Goal: Navigation & Orientation: Find specific page/section

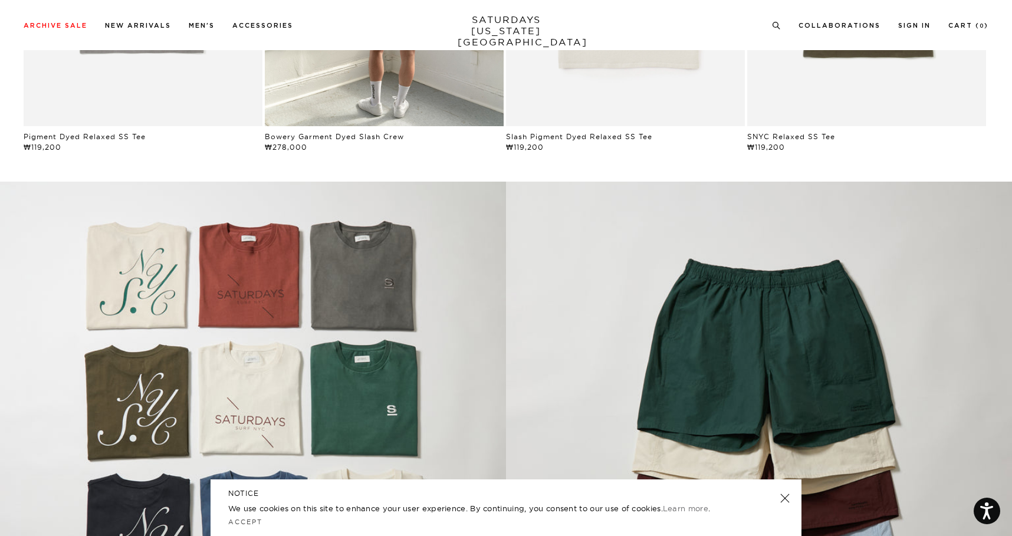
scroll to position [962, 0]
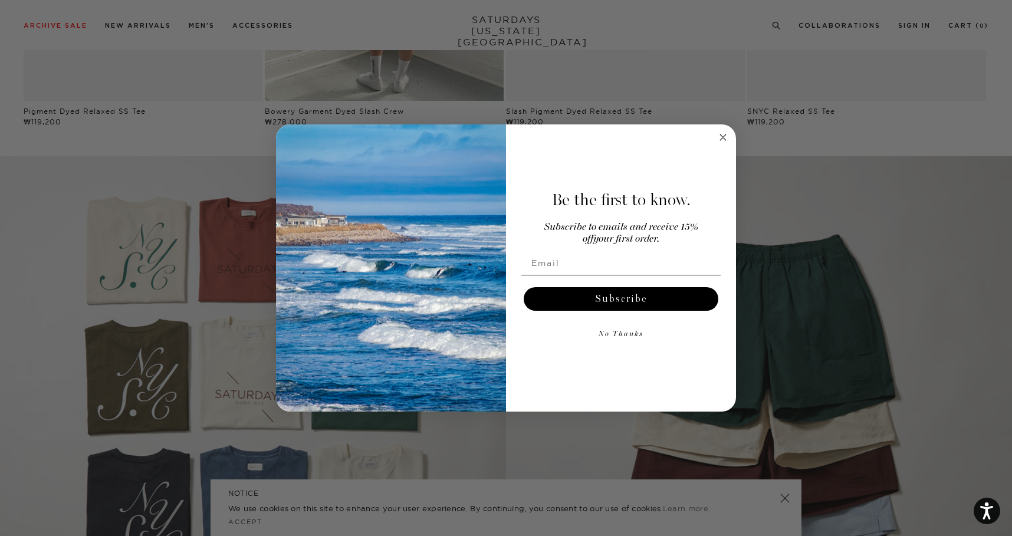
click at [723, 147] on div "Be the first to know. Subscribe to emails and receive 15% off your first order.…" at bounding box center [615, 268] width 218 height 264
click at [723, 143] on circle "Close dialog" at bounding box center [723, 137] width 14 height 14
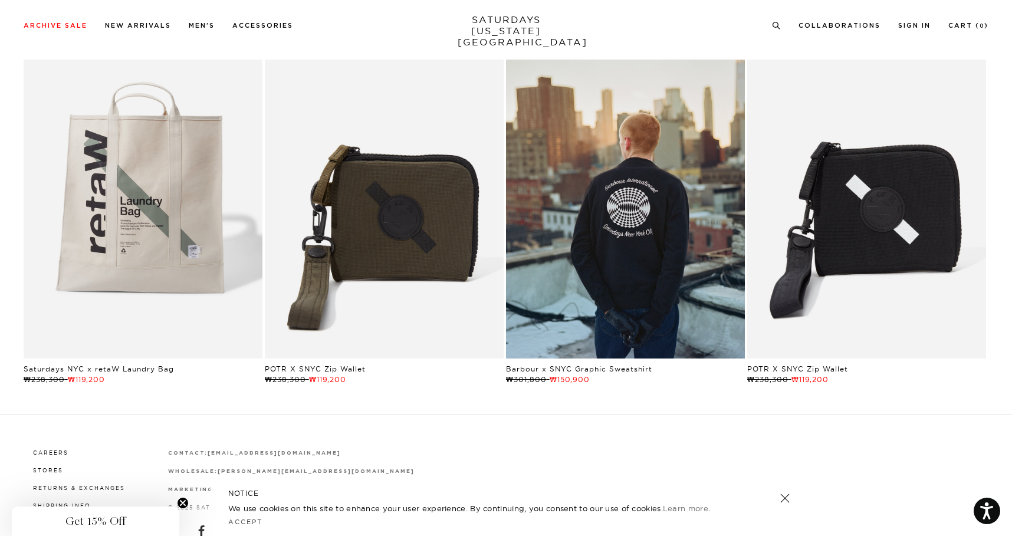
scroll to position [2628, 0]
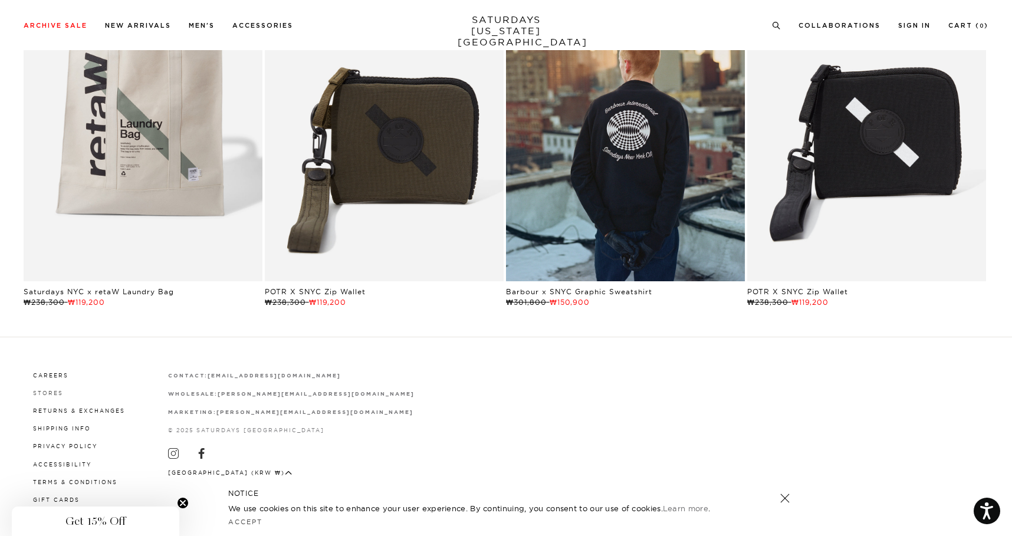
click at [58, 391] on link "Stores" at bounding box center [48, 393] width 30 height 6
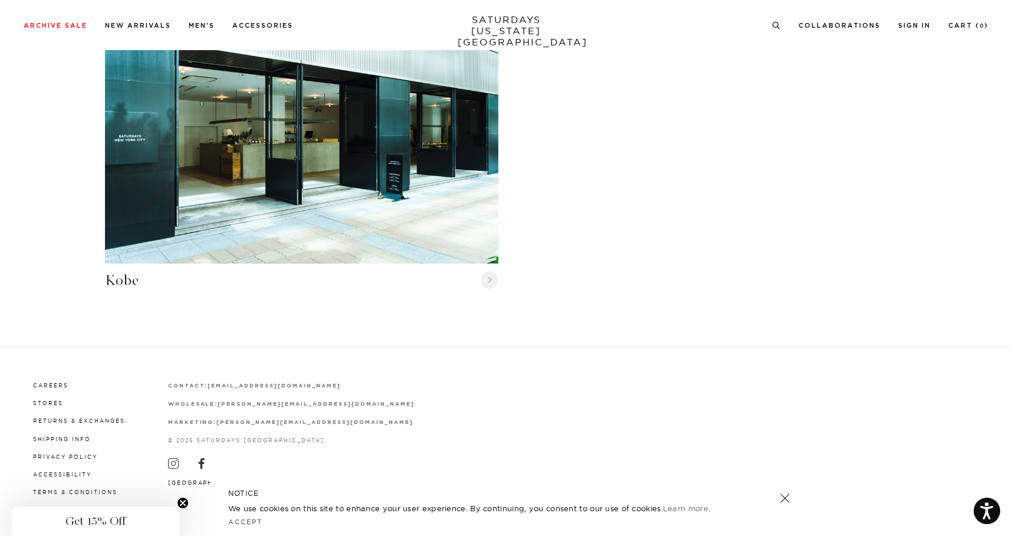
scroll to position [1447, 0]
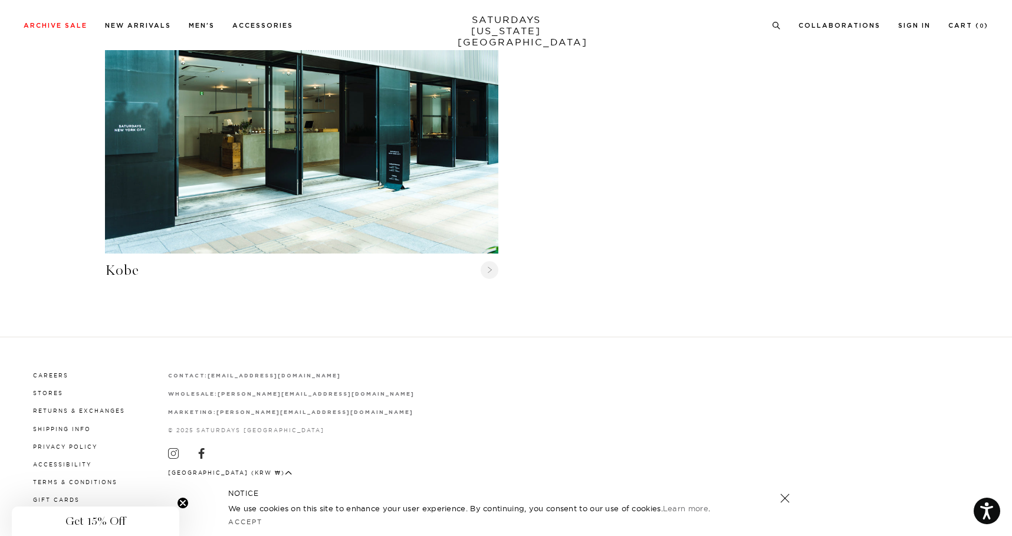
click at [290, 391] on strong "[PERSON_NAME][EMAIL_ADDRESS][DOMAIN_NAME]" at bounding box center [316, 393] width 196 height 5
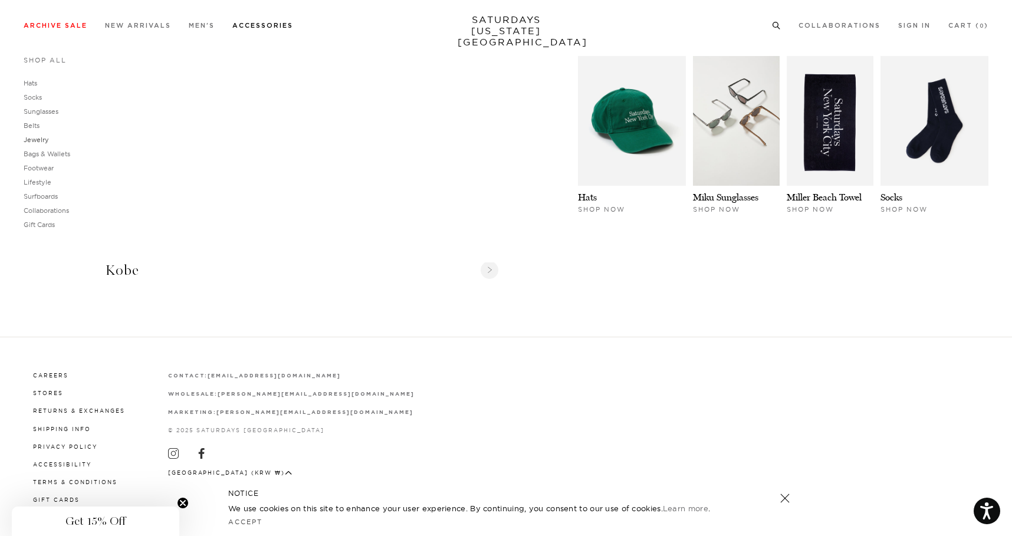
click at [42, 142] on link "Jewelry" at bounding box center [36, 140] width 25 height 8
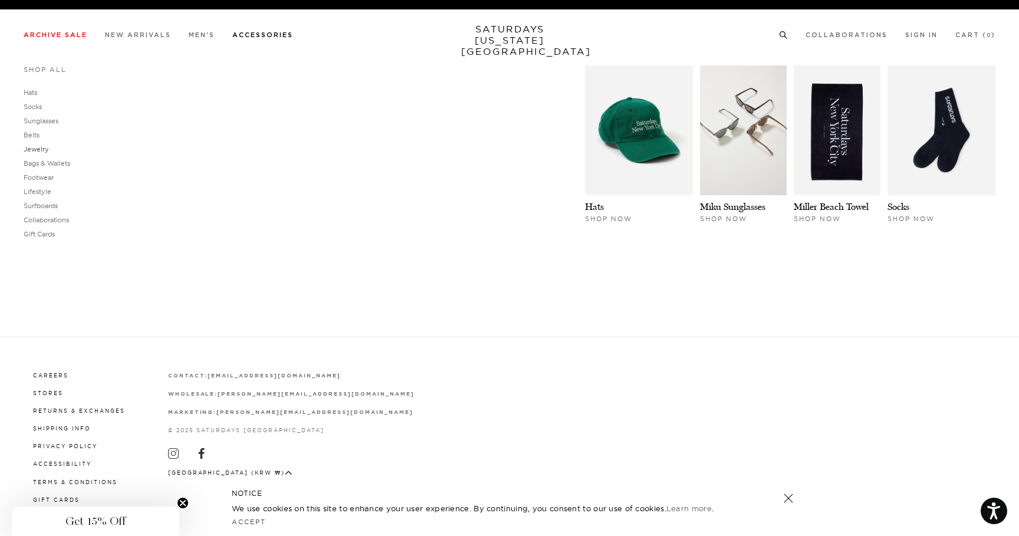
click at [32, 149] on link "Jewelry" at bounding box center [36, 149] width 25 height 8
click at [34, 163] on link "Bags & Wallets" at bounding box center [47, 163] width 47 height 8
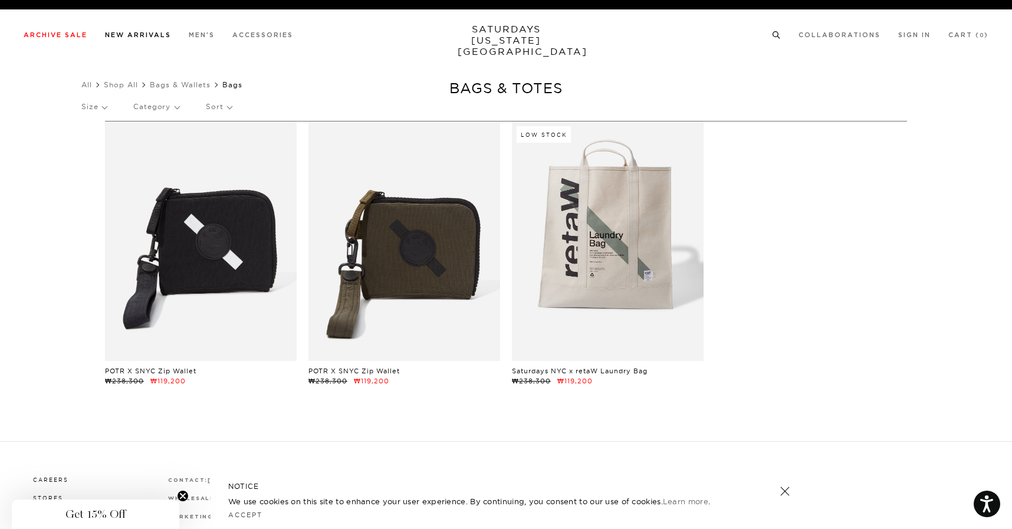
click at [137, 33] on link "New Arrivals" at bounding box center [138, 35] width 66 height 6
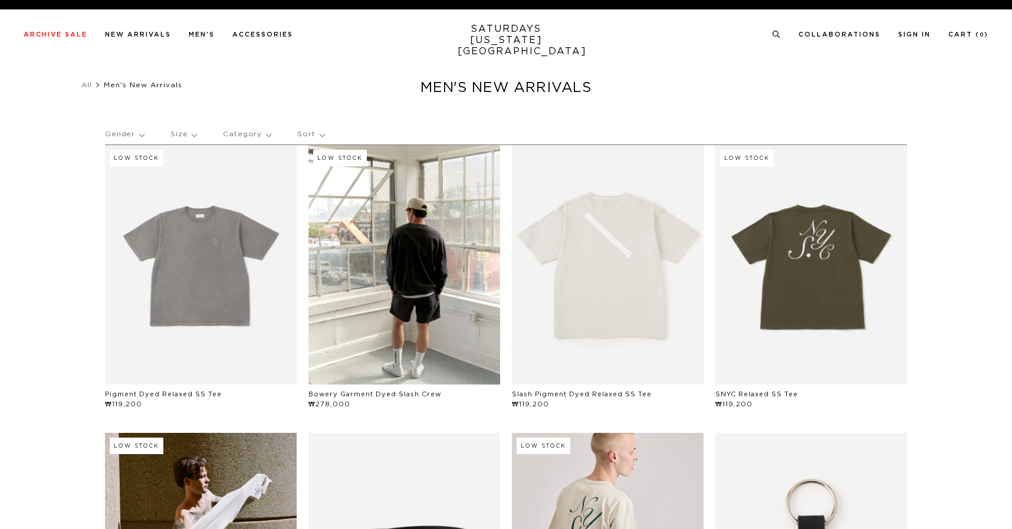
click at [514, 34] on link "SATURDAYS NEW YORK CITY" at bounding box center [506, 41] width 97 height 34
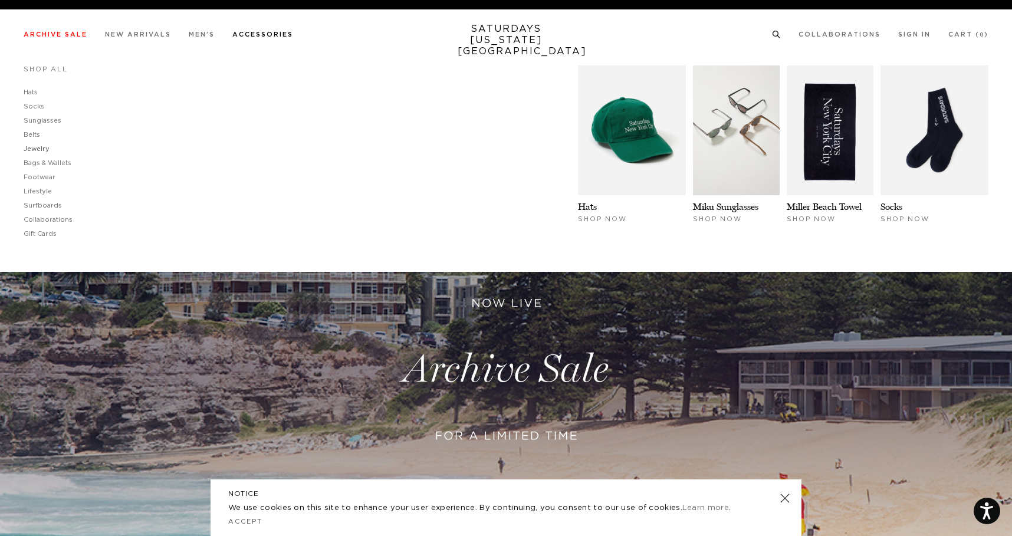
click at [37, 149] on link "Jewelry" at bounding box center [37, 149] width 26 height 6
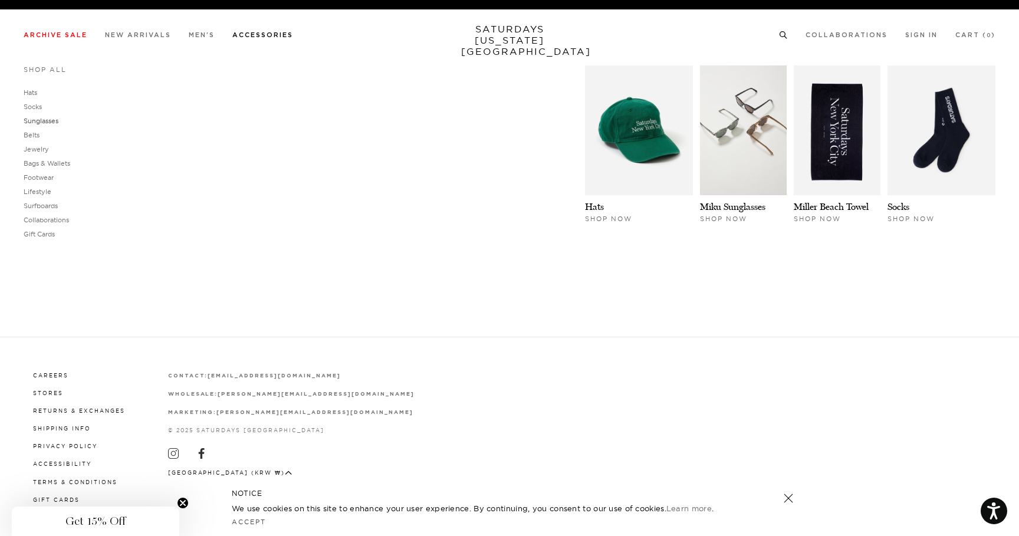
click at [55, 121] on link "Sunglasses" at bounding box center [41, 121] width 35 height 8
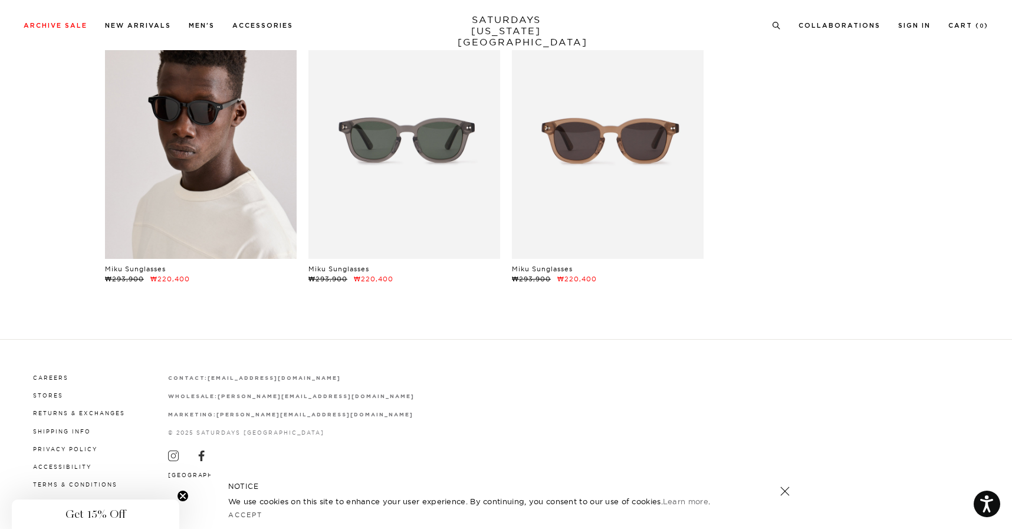
scroll to position [130, 0]
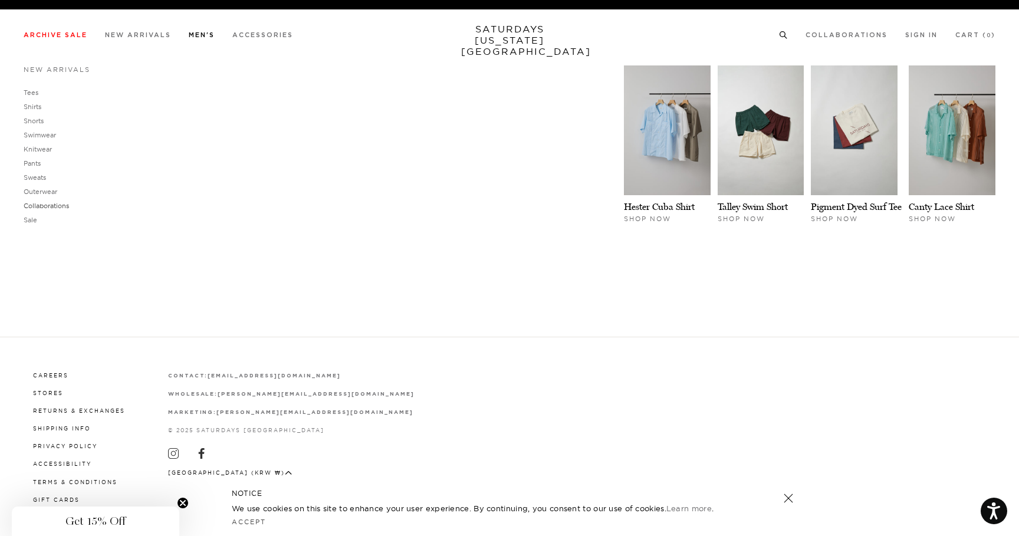
click at [35, 203] on link "Collaborations" at bounding box center [46, 206] width 45 height 8
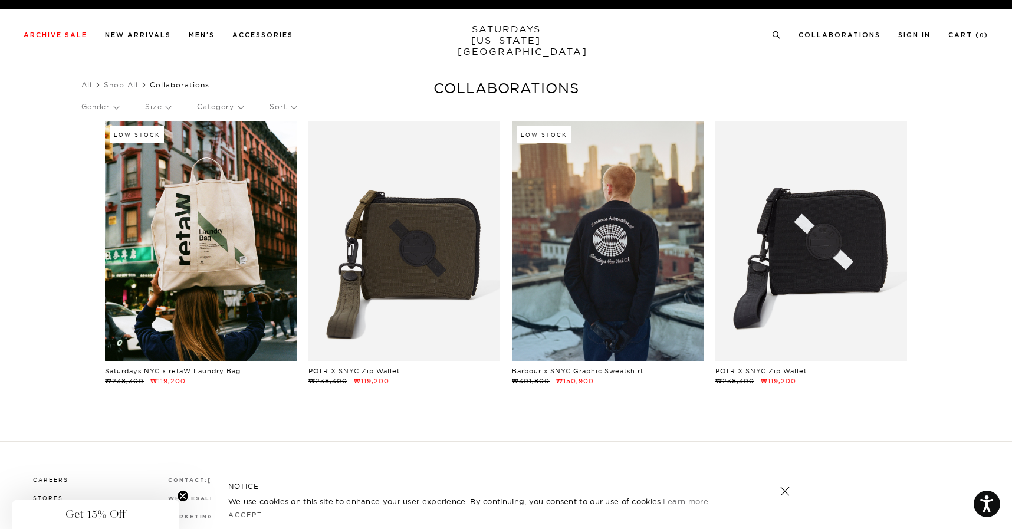
click at [191, 290] on link at bounding box center [201, 240] width 192 height 239
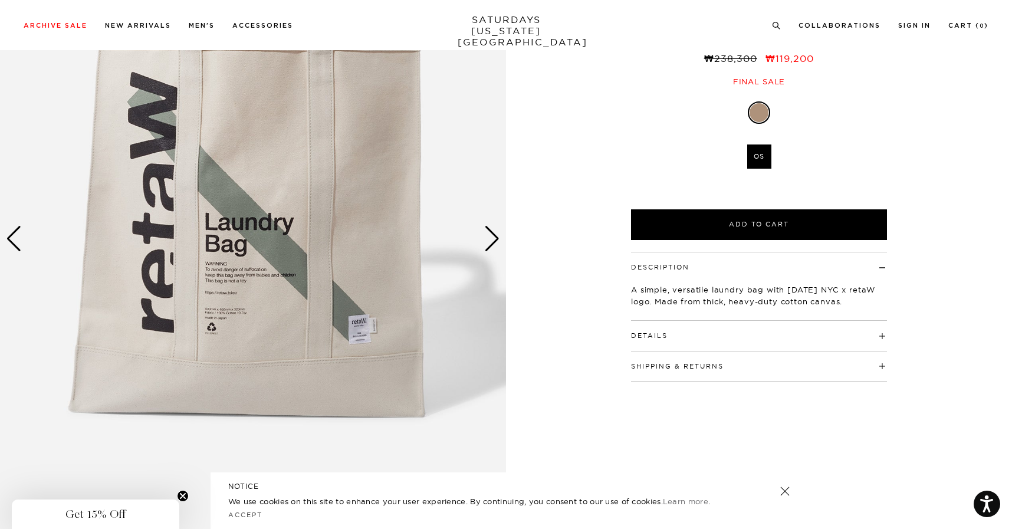
scroll to position [139, 0]
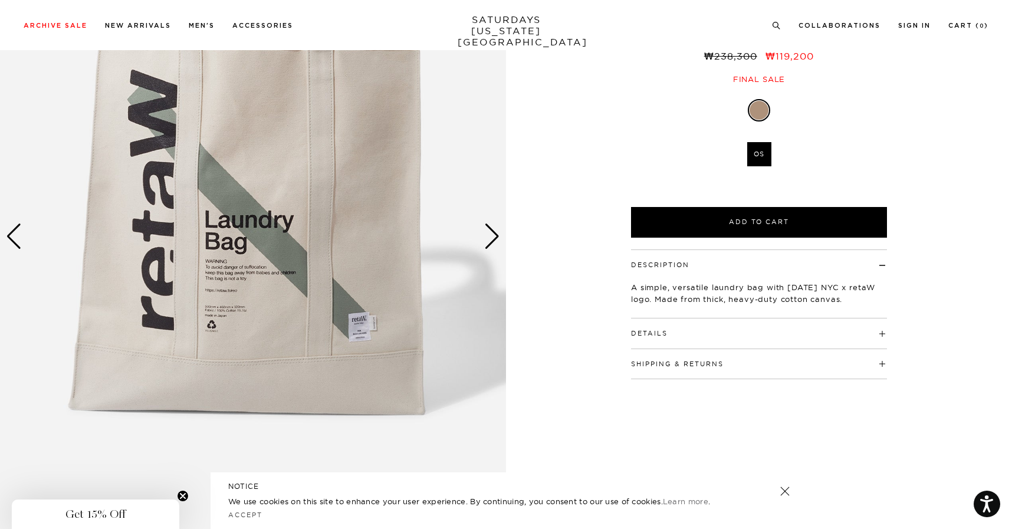
click at [497, 246] on div "Next slide" at bounding box center [492, 236] width 16 height 26
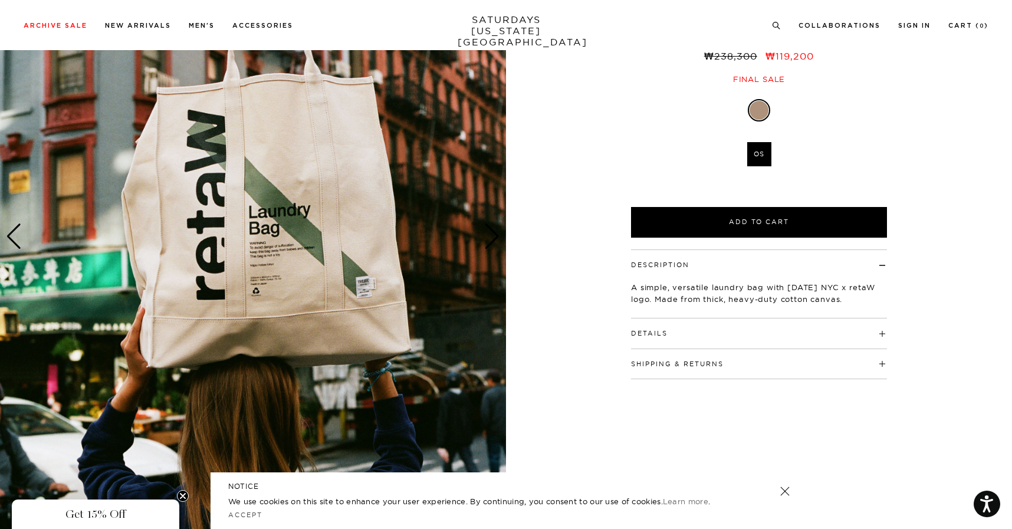
click at [497, 246] on div "Next slide" at bounding box center [492, 236] width 16 height 26
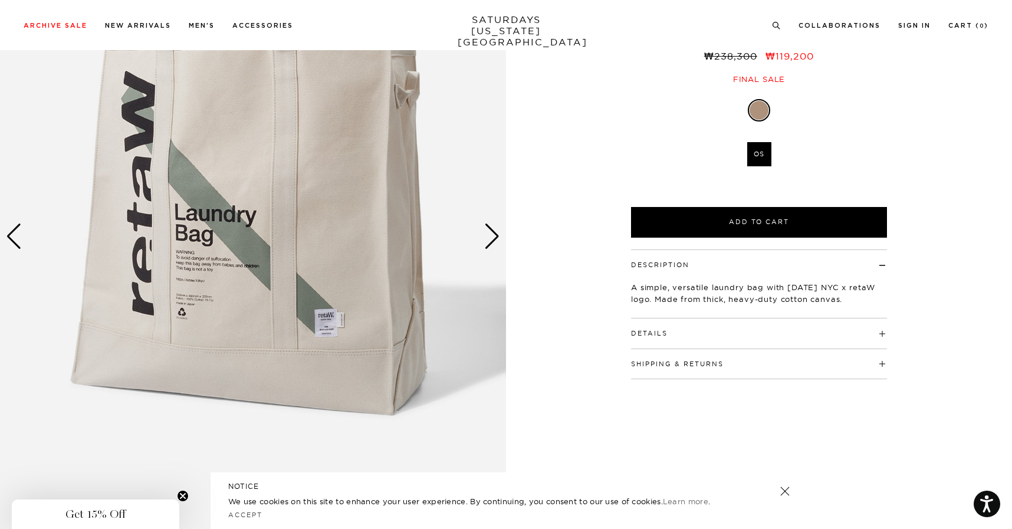
click at [497, 246] on div "Next slide" at bounding box center [492, 236] width 16 height 26
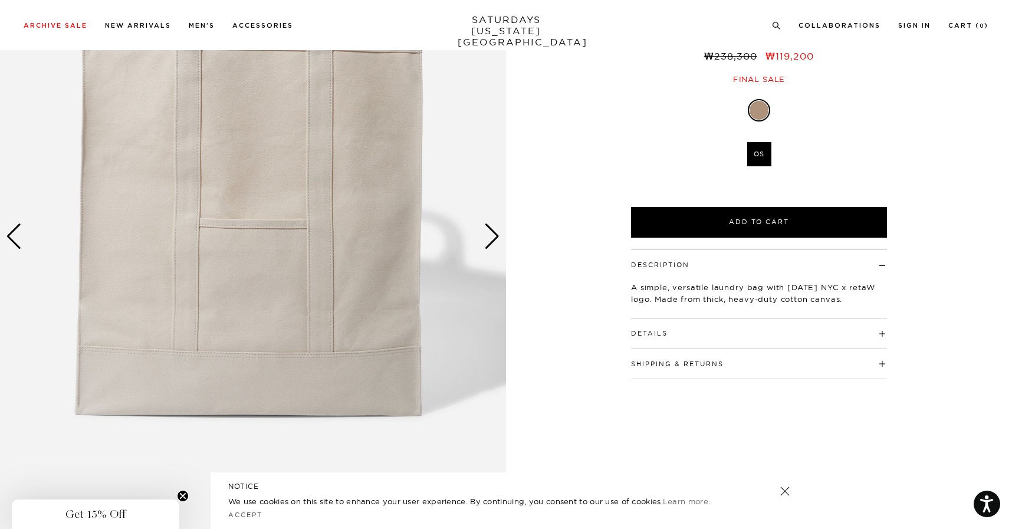
click at [497, 246] on div "Next slide" at bounding box center [492, 236] width 16 height 26
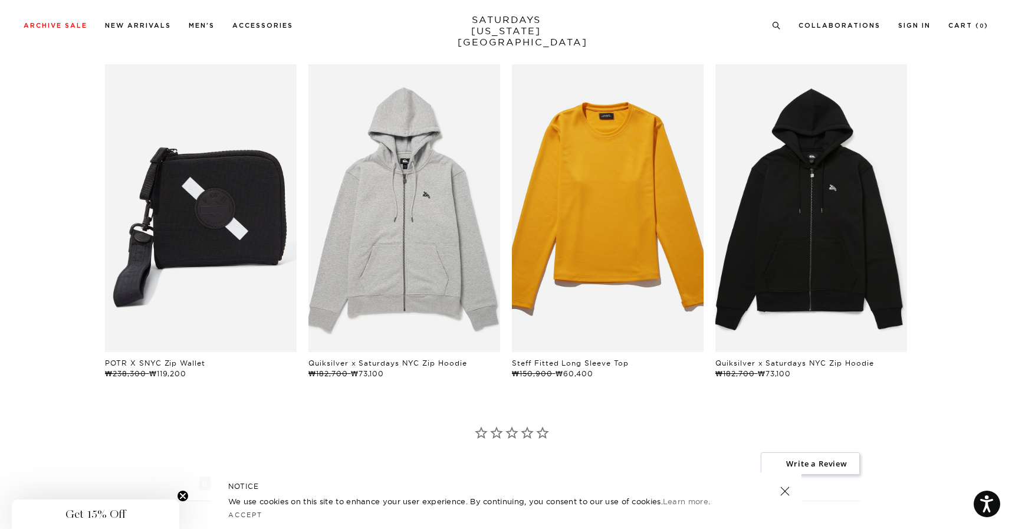
scroll to position [673, 0]
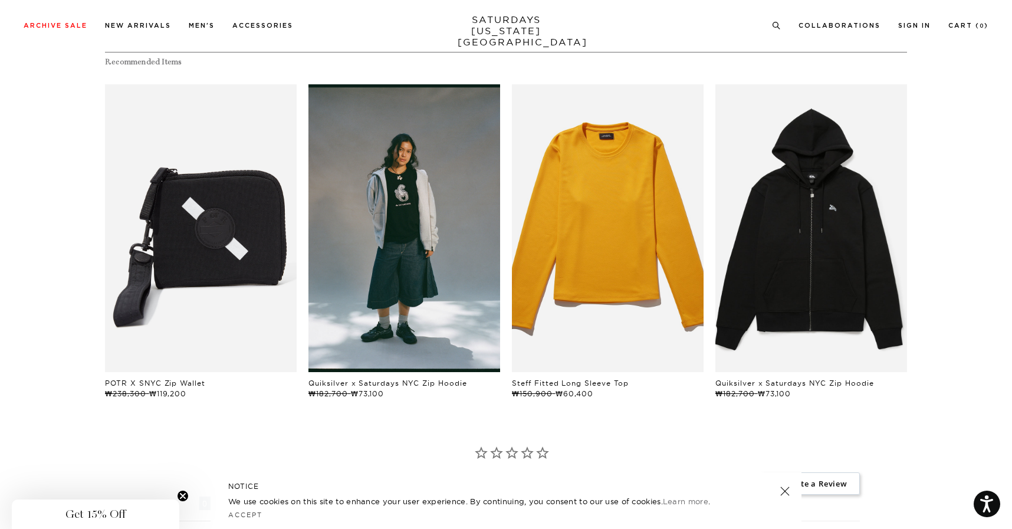
click at [414, 292] on link "files/01090016_1.jpg" at bounding box center [404, 228] width 192 height 288
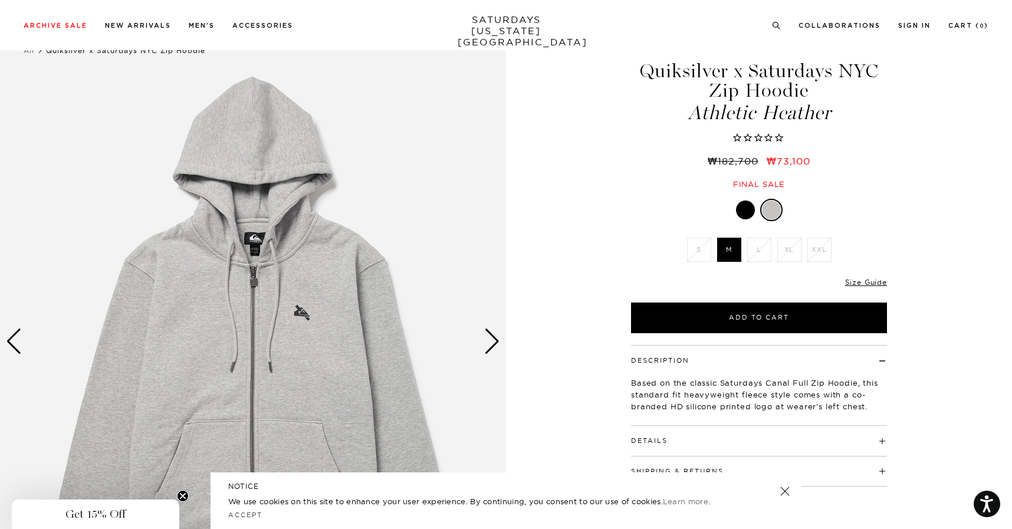
scroll to position [33, 0]
click at [499, 344] on div "Next slide" at bounding box center [492, 343] width 16 height 26
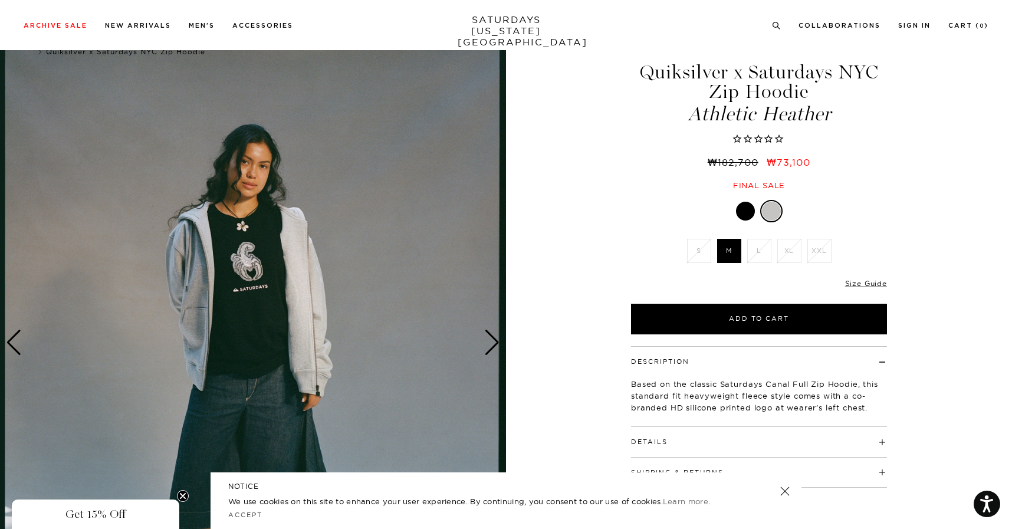
click at [499, 344] on div "Next slide" at bounding box center [492, 343] width 16 height 26
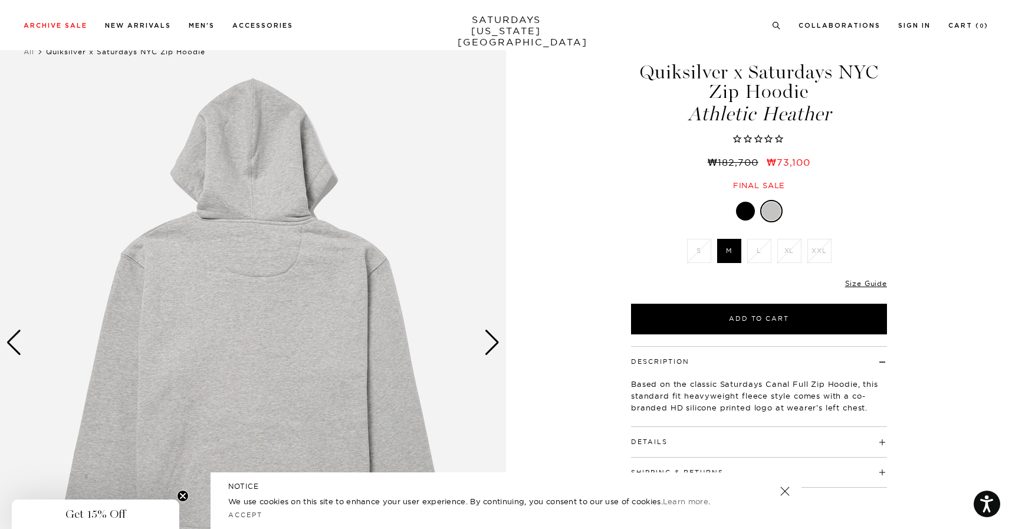
click at [499, 344] on div "Next slide" at bounding box center [492, 343] width 16 height 26
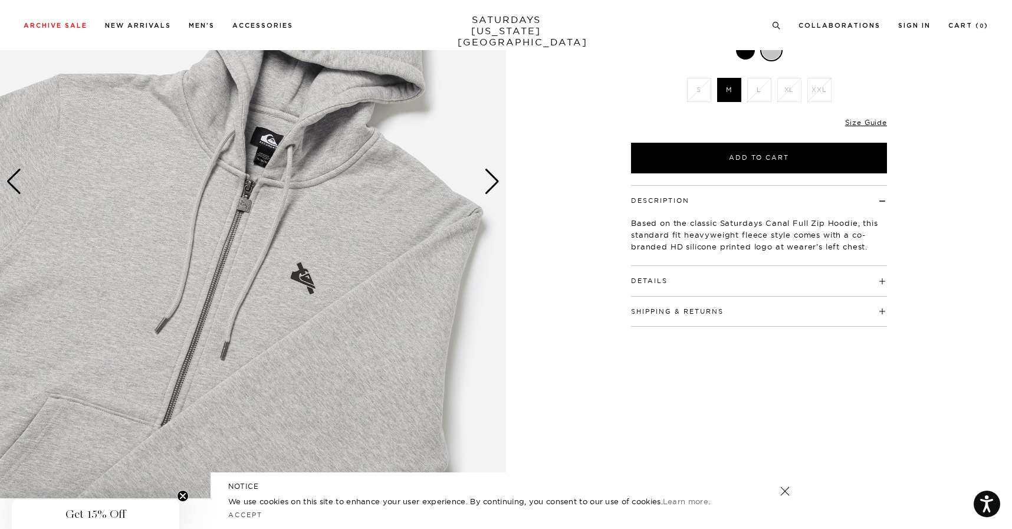
scroll to position [196, 0]
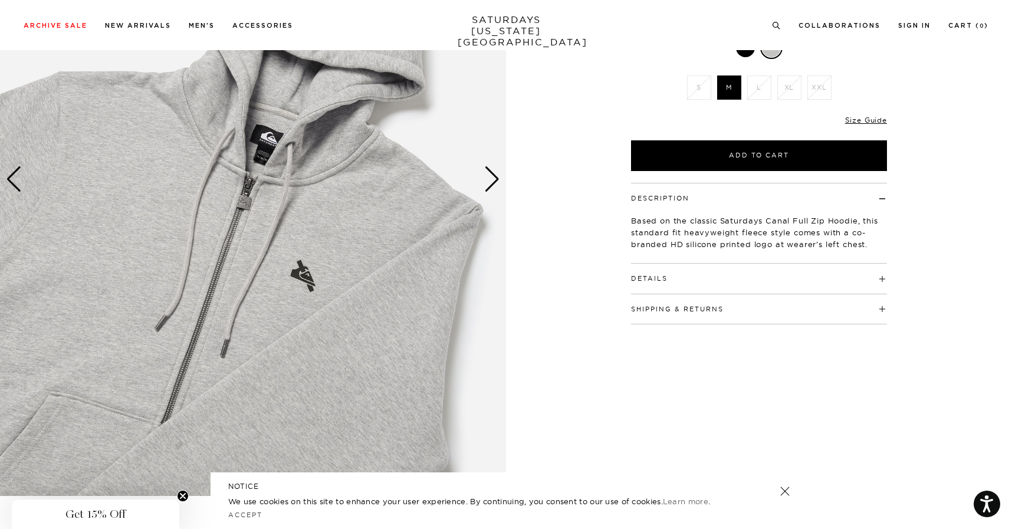
click at [488, 169] on div "Next slide" at bounding box center [492, 179] width 16 height 26
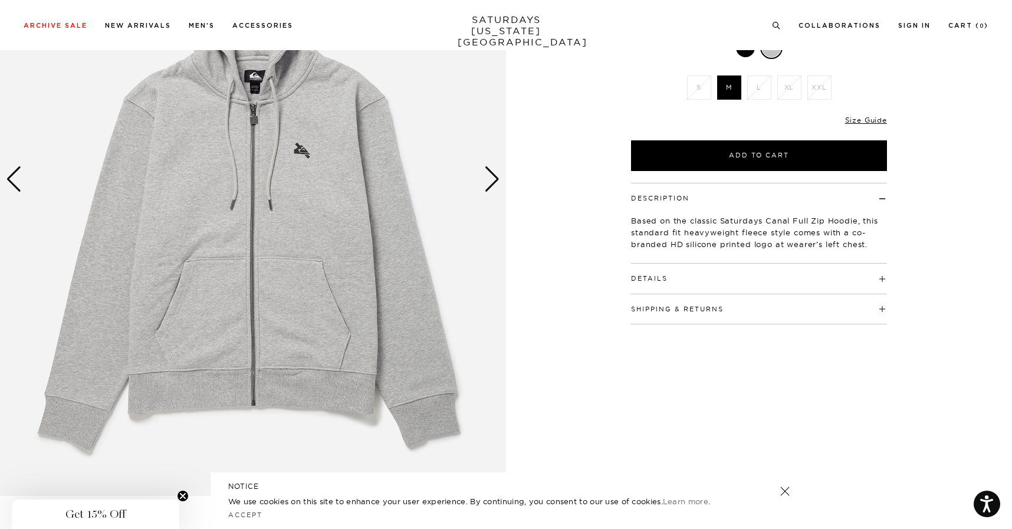
click at [488, 169] on div "Next slide" at bounding box center [492, 179] width 16 height 26
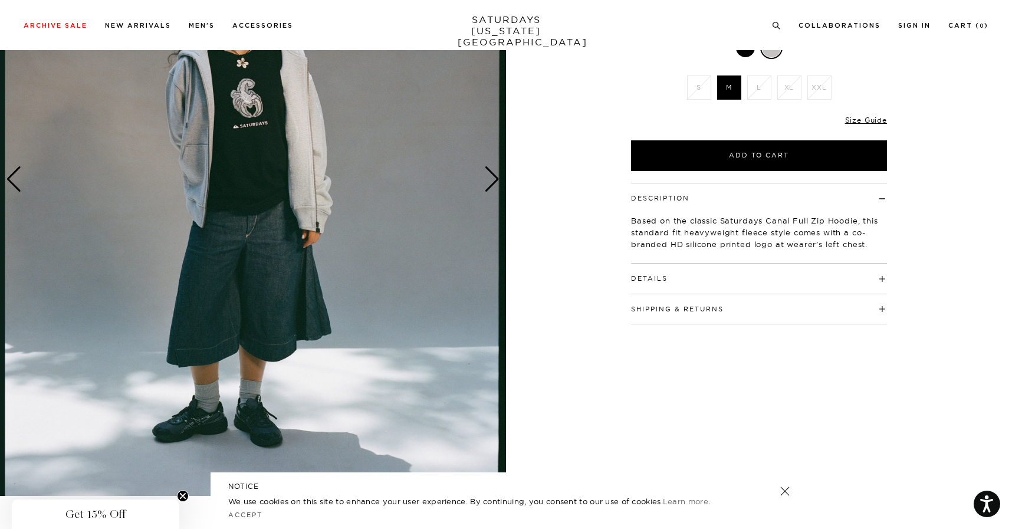
click at [488, 169] on div "Next slide" at bounding box center [492, 179] width 16 height 26
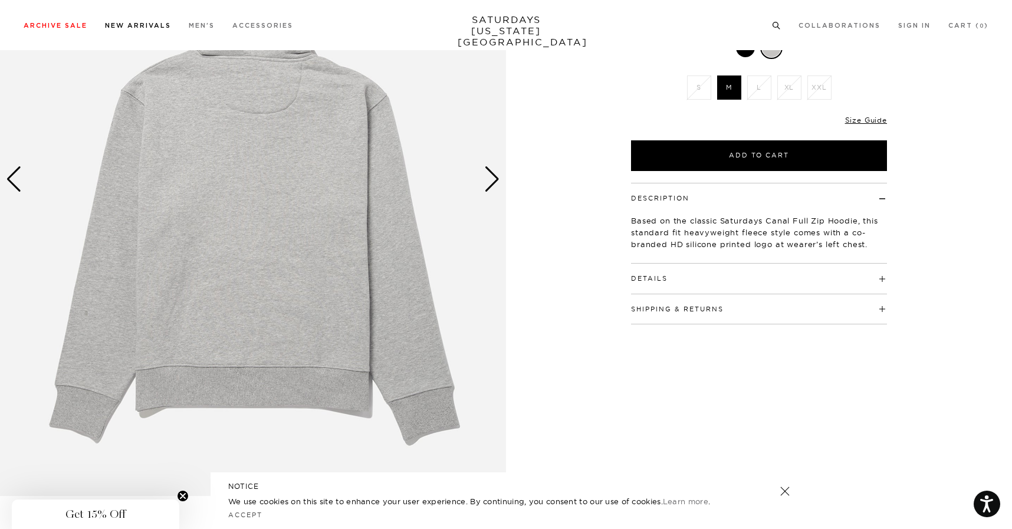
click at [142, 26] on link "New Arrivals" at bounding box center [138, 25] width 66 height 6
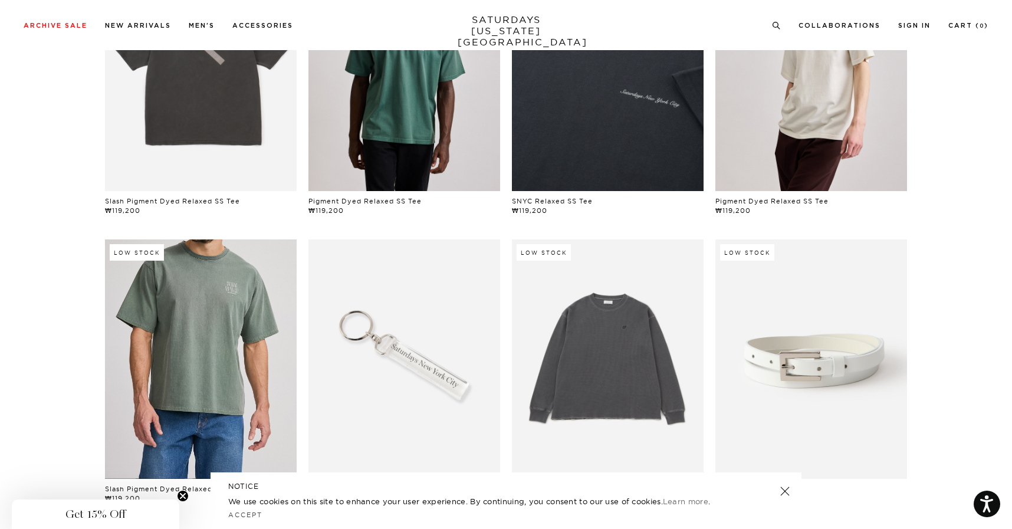
scroll to position [1001, 0]
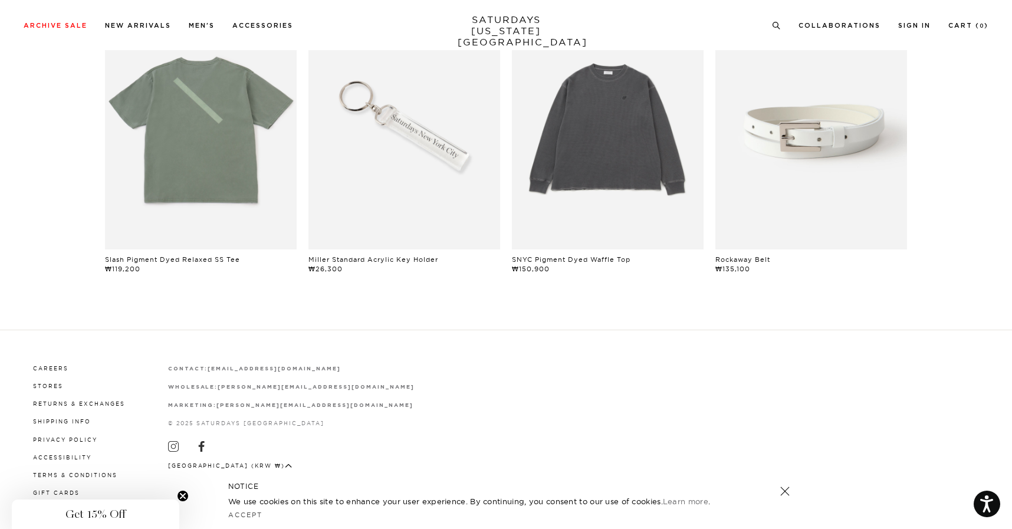
click at [40, 388] on li "Stores" at bounding box center [79, 385] width 92 height 11
click at [44, 385] on link "Stores" at bounding box center [48, 386] width 30 height 6
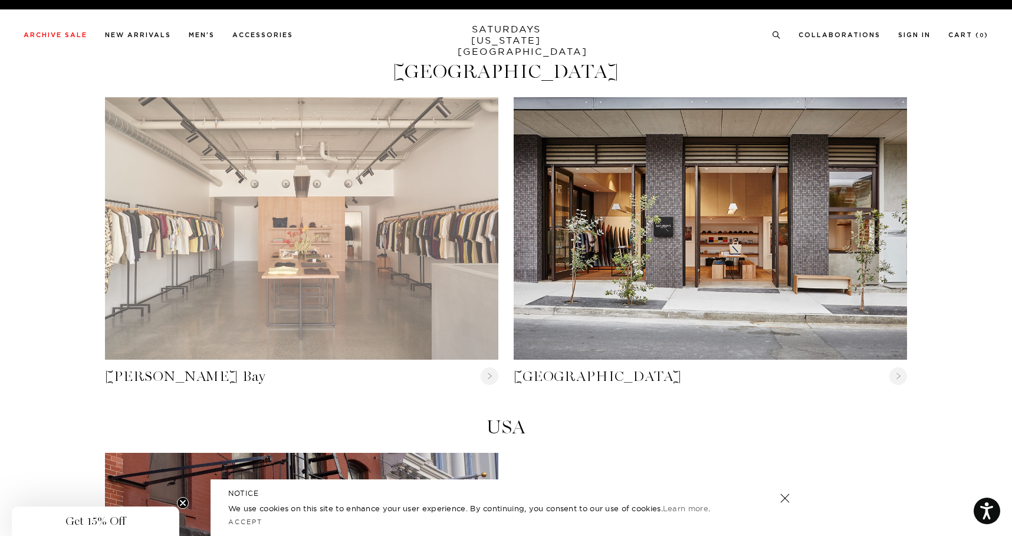
scroll to position [14, 0]
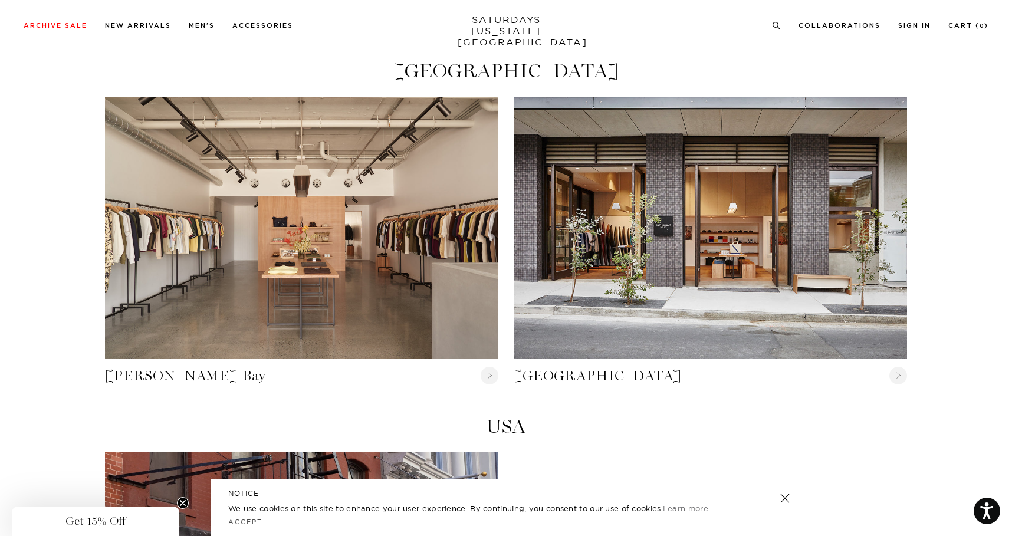
click at [186, 499] on circle "Close teaser" at bounding box center [182, 503] width 11 height 11
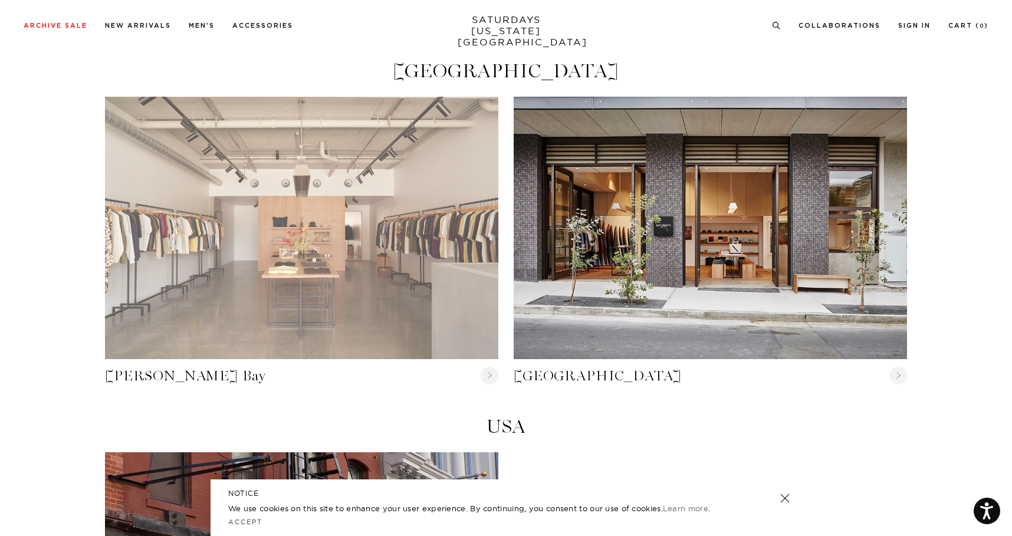
click at [265, 302] on link "Byron Bay" at bounding box center [301, 228] width 393 height 262
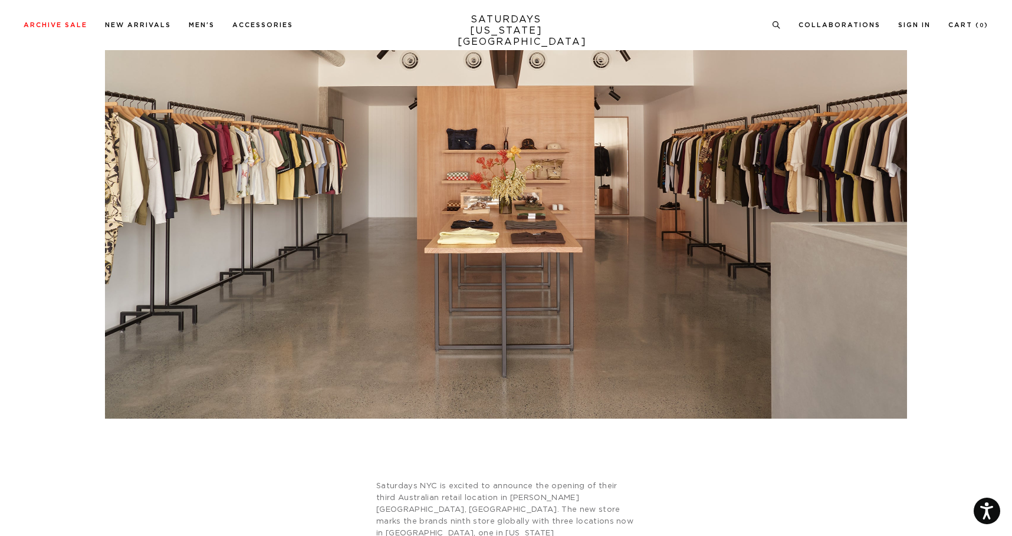
scroll to position [383, 0]
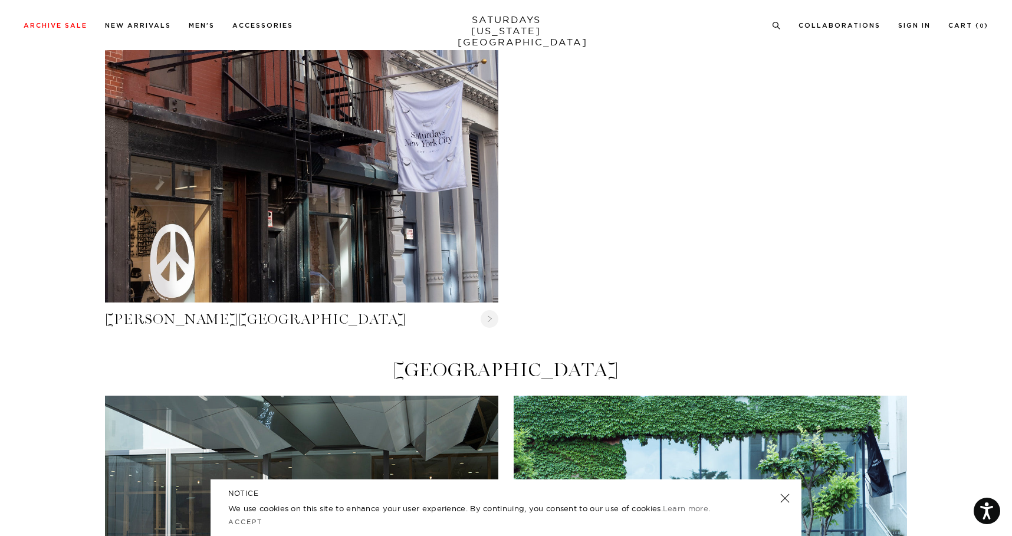
scroll to position [430, 0]
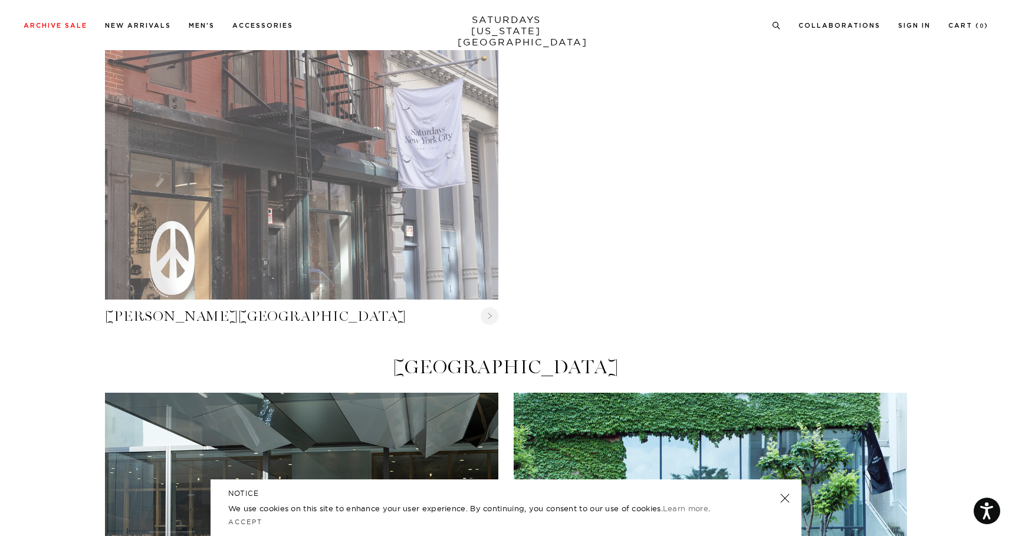
click at [363, 228] on link "Crosby Street" at bounding box center [301, 168] width 393 height 262
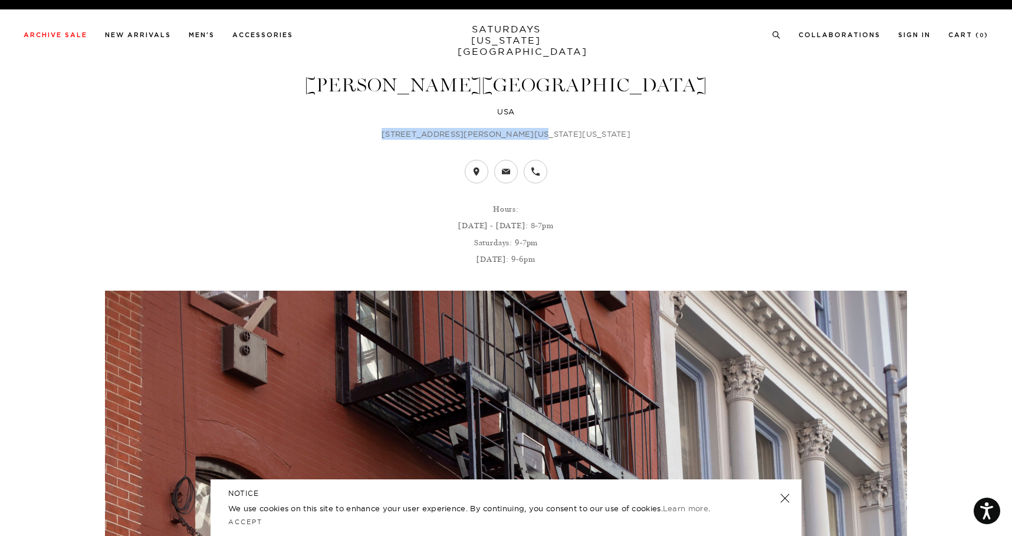
drag, startPoint x: 555, startPoint y: 130, endPoint x: 390, endPoint y: 133, distance: 165.1
click at [390, 133] on p "[STREET_ADDRESS][PERSON_NAME][US_STATE][US_STATE]" at bounding box center [506, 134] width 802 height 12
click at [308, 172] on ul at bounding box center [506, 172] width 808 height 24
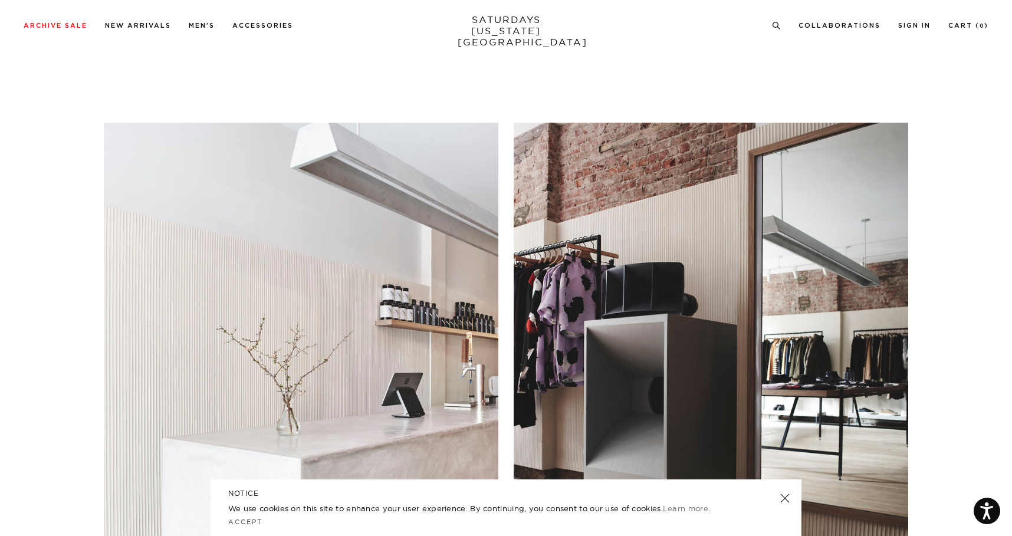
scroll to position [1503, 0]
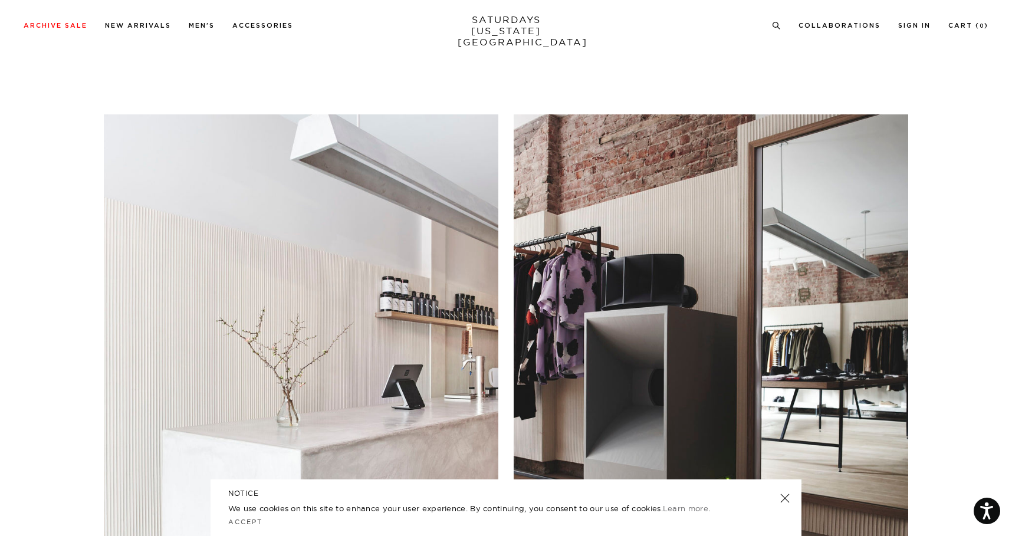
click at [789, 499] on link at bounding box center [784, 498] width 17 height 17
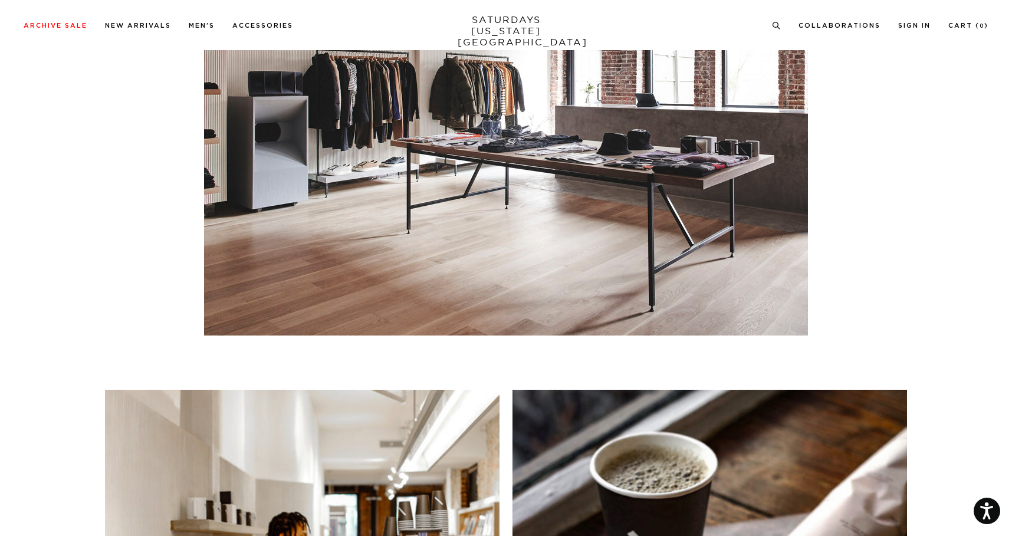
scroll to position [4168, 0]
